Goal: Task Accomplishment & Management: Use online tool/utility

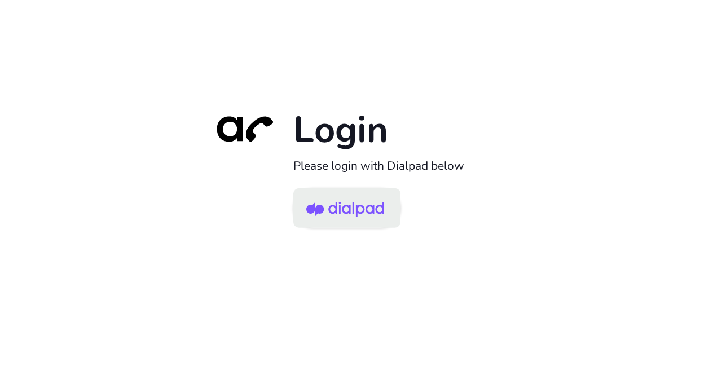
click at [378, 205] on img at bounding box center [345, 209] width 78 height 37
click at [344, 209] on img at bounding box center [345, 209] width 78 height 37
click at [340, 213] on img at bounding box center [345, 209] width 78 height 37
click at [371, 199] on img at bounding box center [345, 209] width 78 height 37
click at [346, 219] on img at bounding box center [345, 209] width 78 height 37
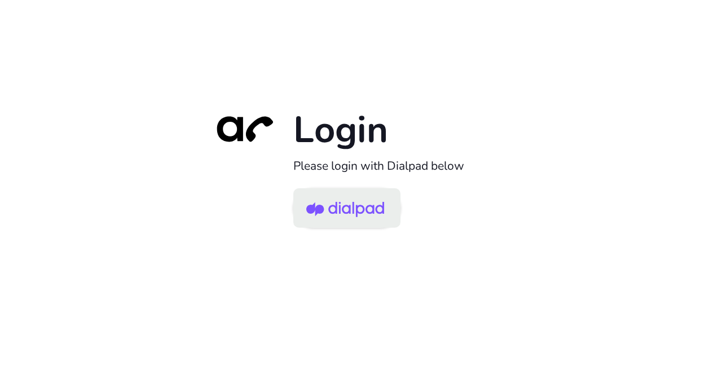
click at [349, 210] on img at bounding box center [345, 209] width 78 height 37
